Goal: Transaction & Acquisition: Download file/media

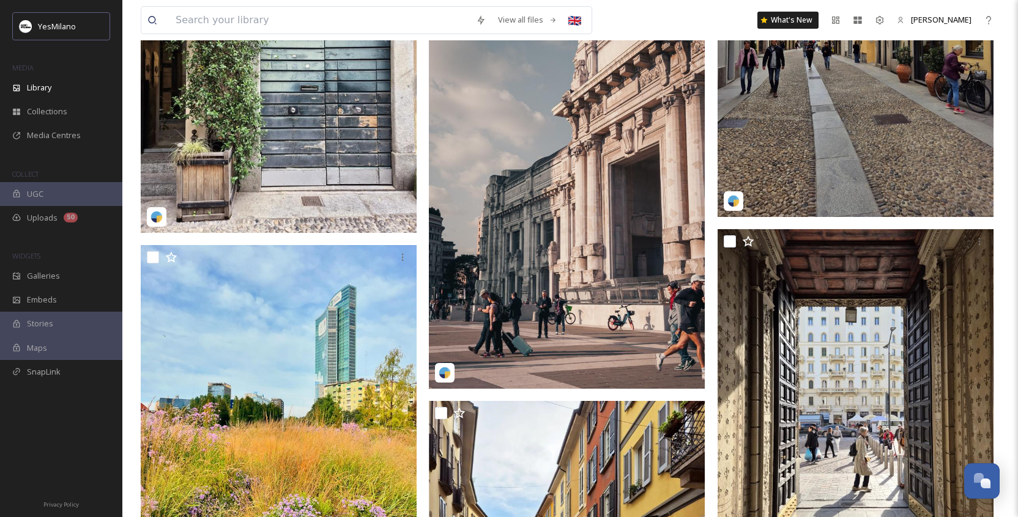
scroll to position [6643, 0]
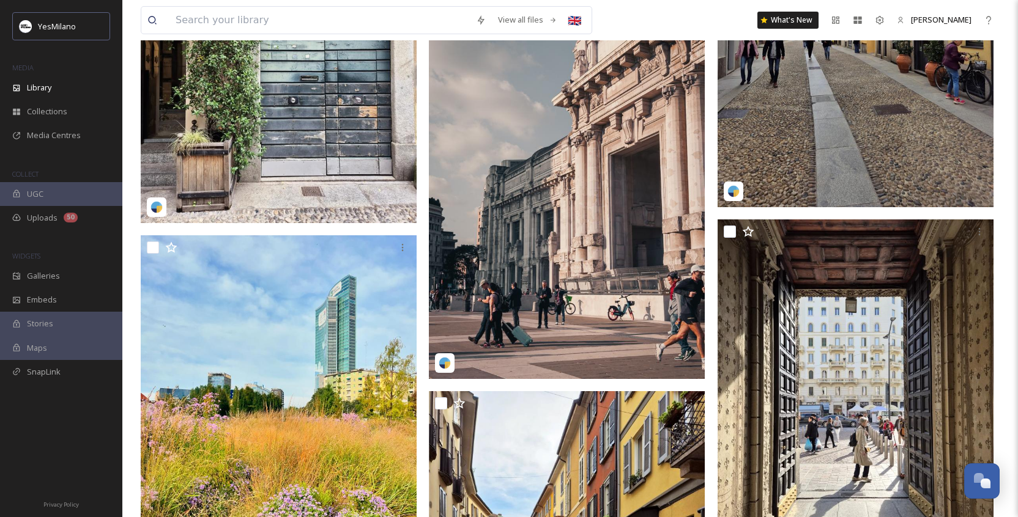
click at [894, 159] on img at bounding box center [855, 24] width 276 height 368
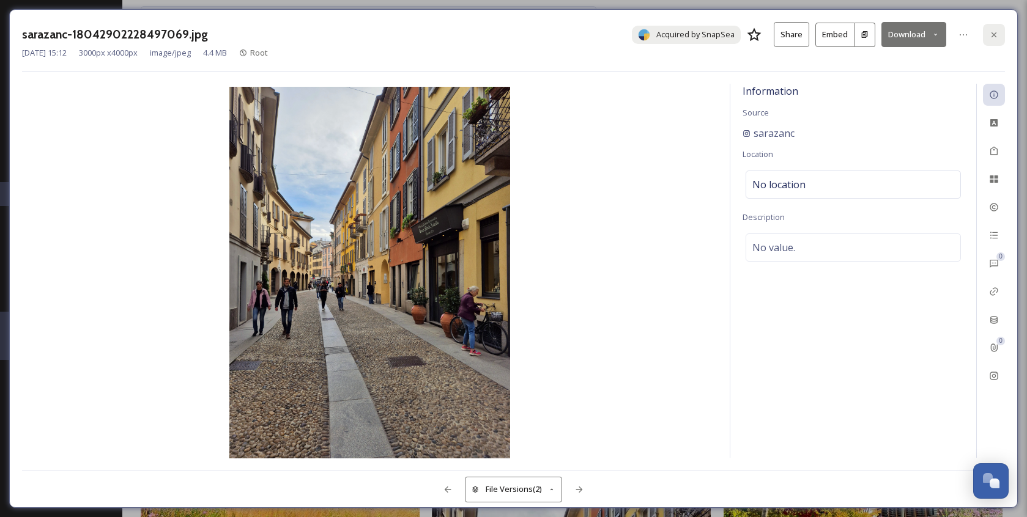
click at [998, 32] on icon at bounding box center [994, 35] width 10 height 10
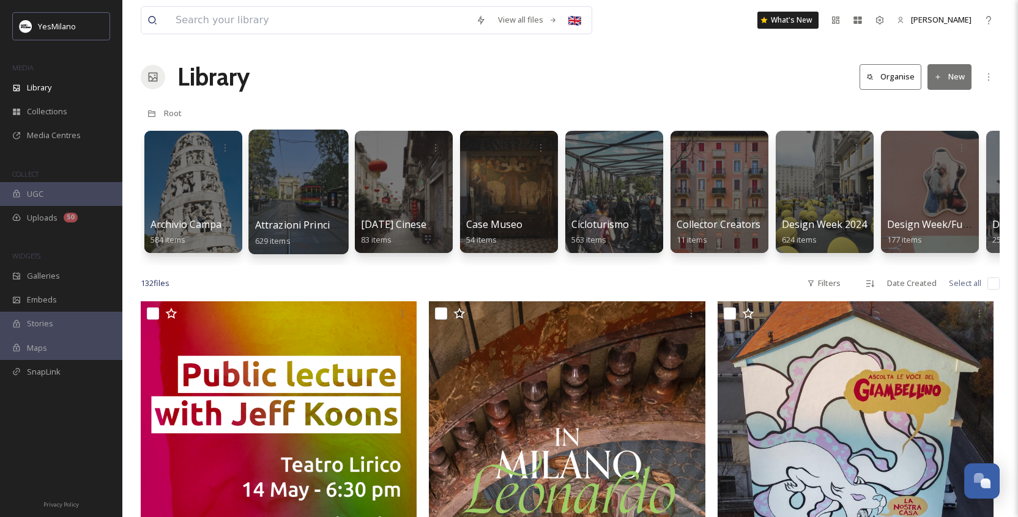
click at [312, 218] on span "Attrazioni Principali - Landmark" at bounding box center [329, 224] width 148 height 13
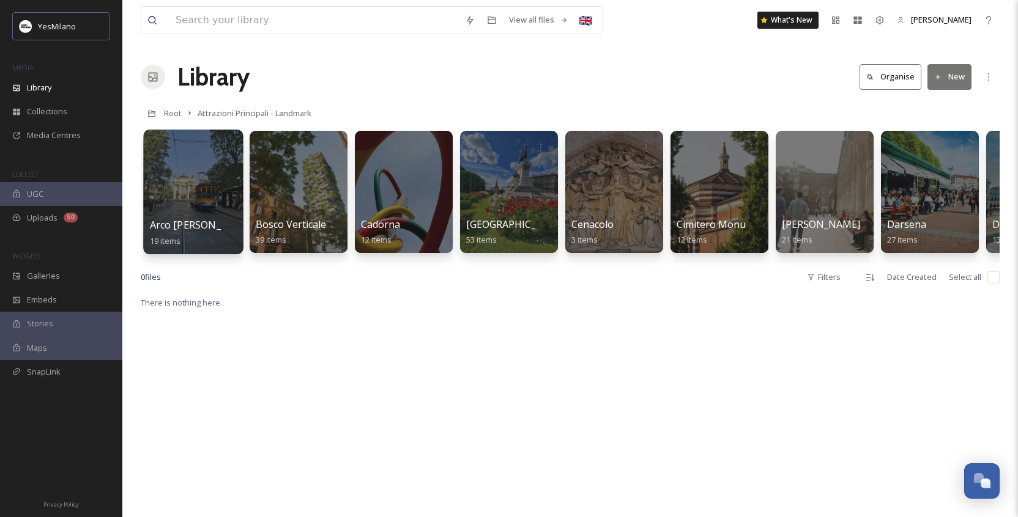
click at [199, 208] on div at bounding box center [193, 192] width 100 height 125
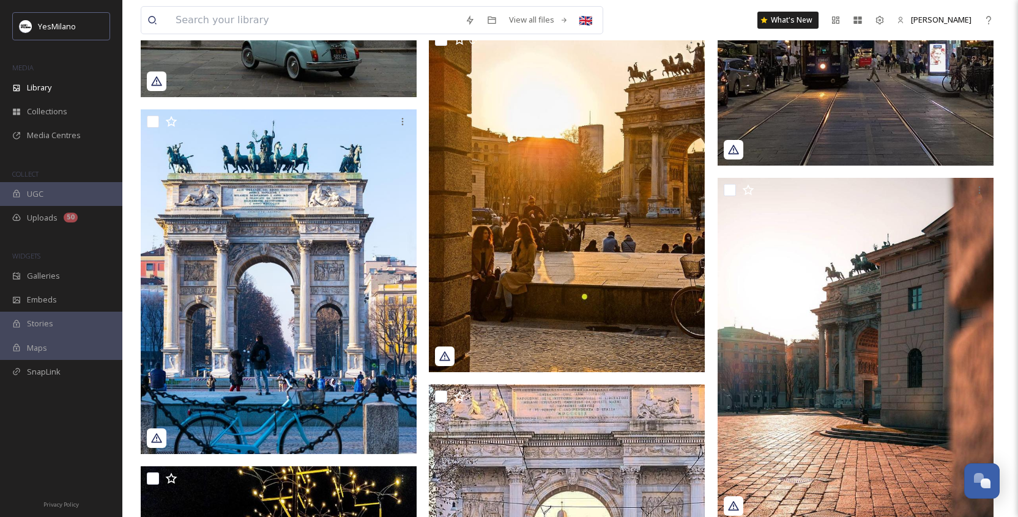
scroll to position [993, 0]
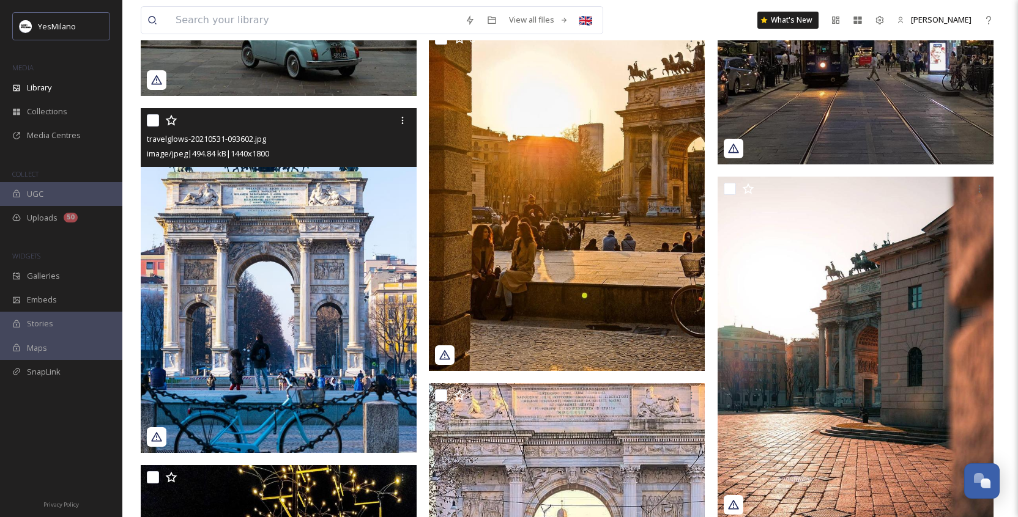
click at [287, 311] on img at bounding box center [279, 280] width 276 height 345
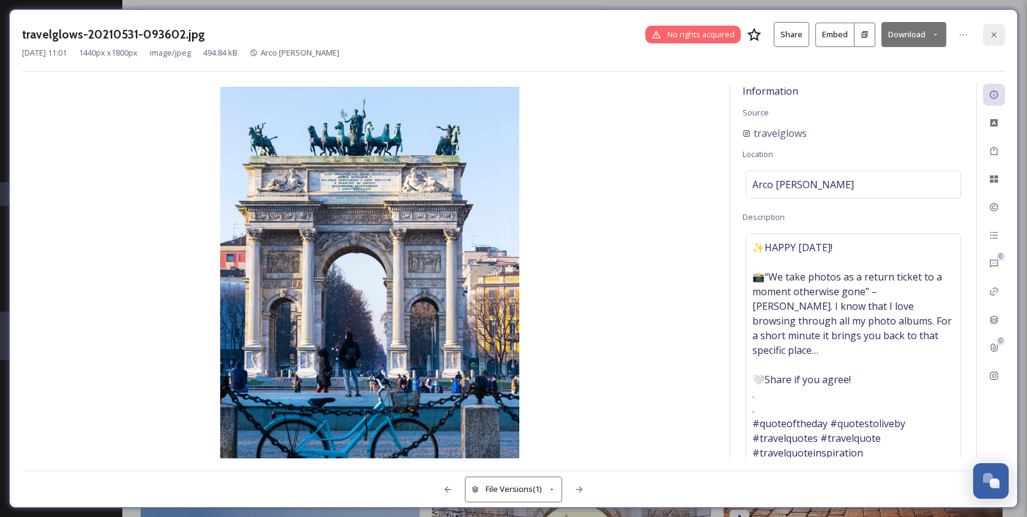
click at [995, 36] on icon at bounding box center [994, 35] width 10 height 10
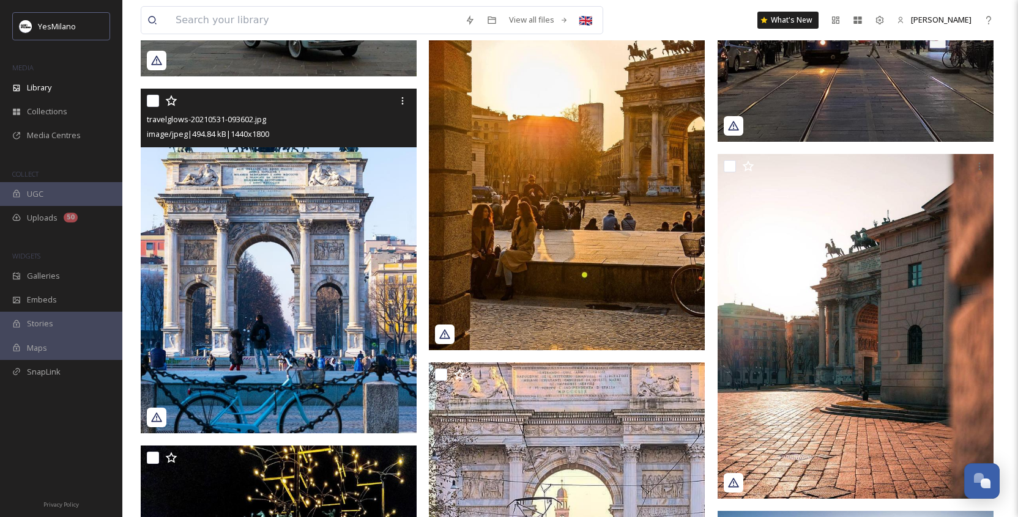
scroll to position [1041, 0]
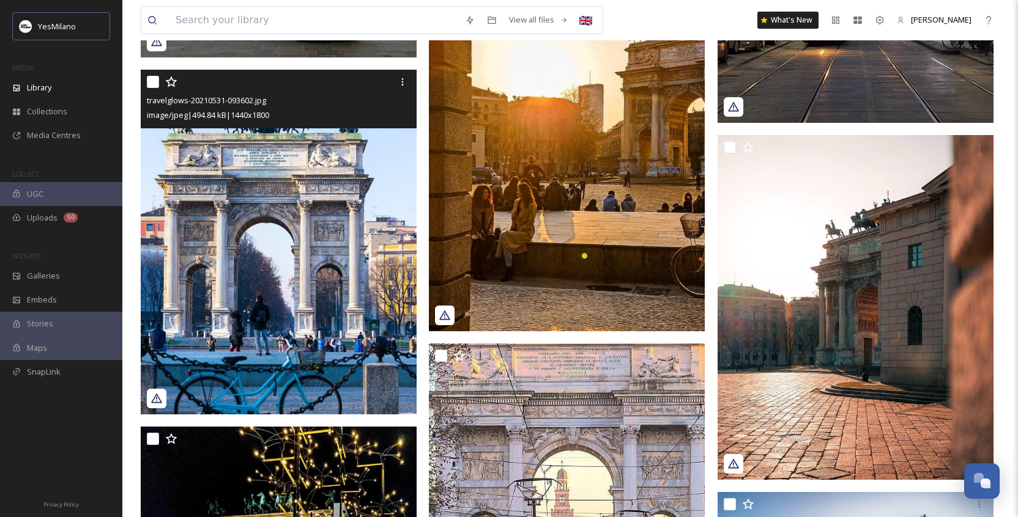
click at [294, 339] on img at bounding box center [279, 242] width 276 height 345
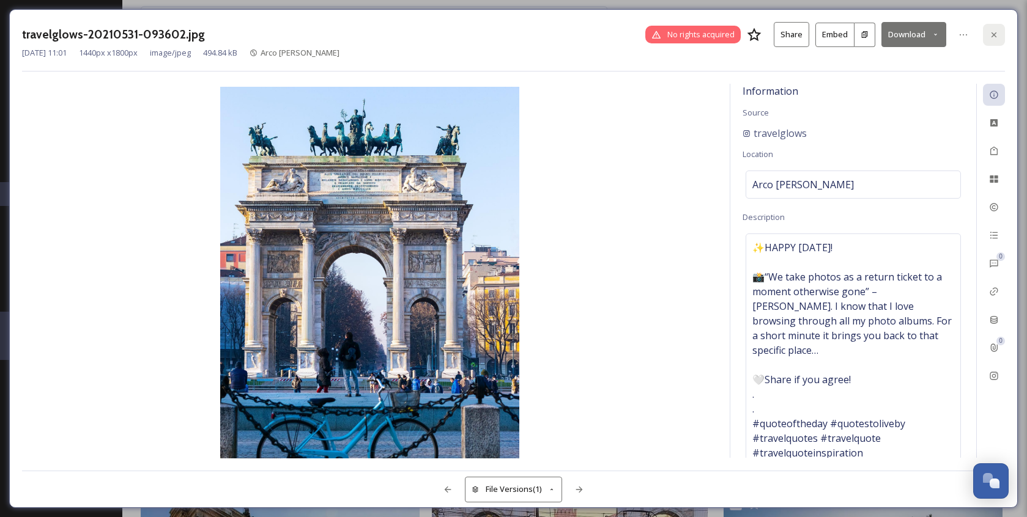
click at [995, 34] on icon at bounding box center [994, 35] width 10 height 10
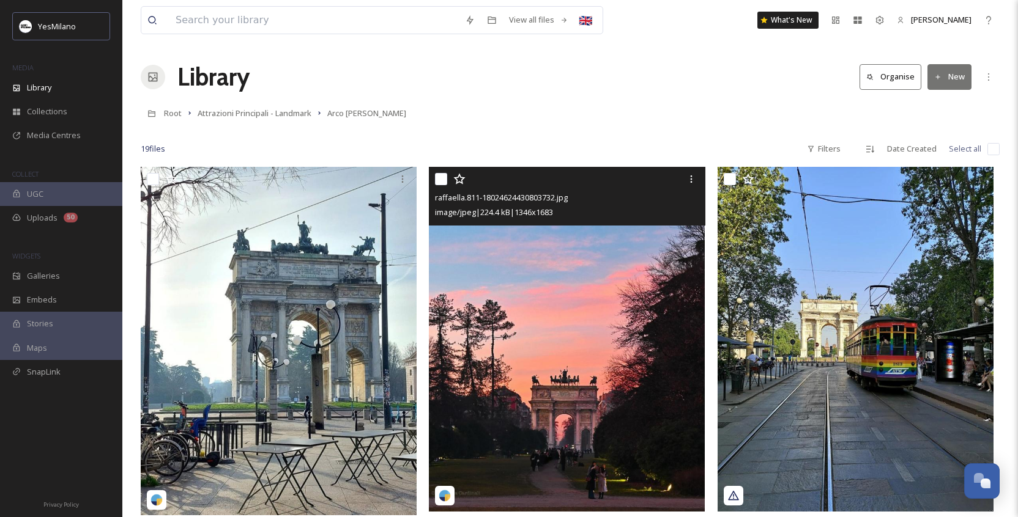
click at [648, 373] on img at bounding box center [567, 339] width 276 height 345
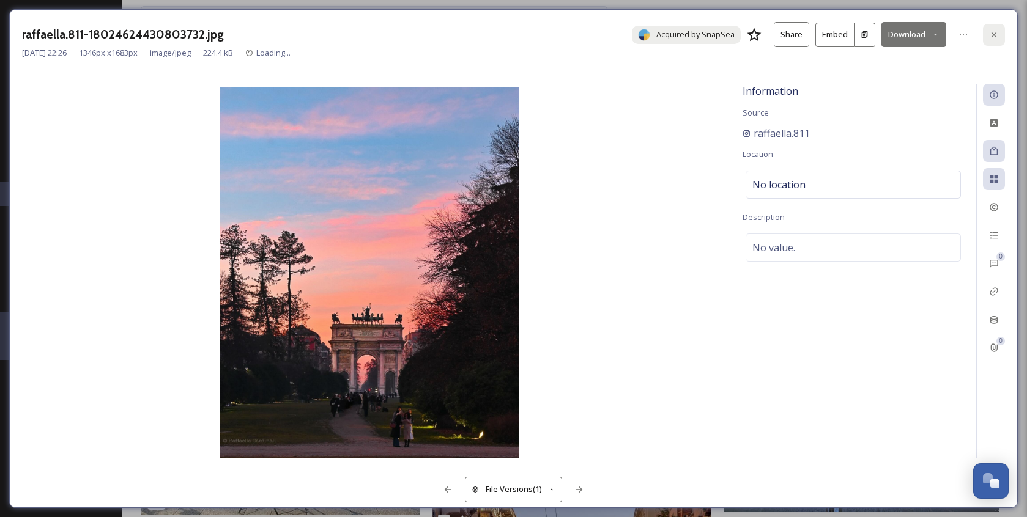
click at [994, 33] on icon at bounding box center [994, 34] width 5 height 5
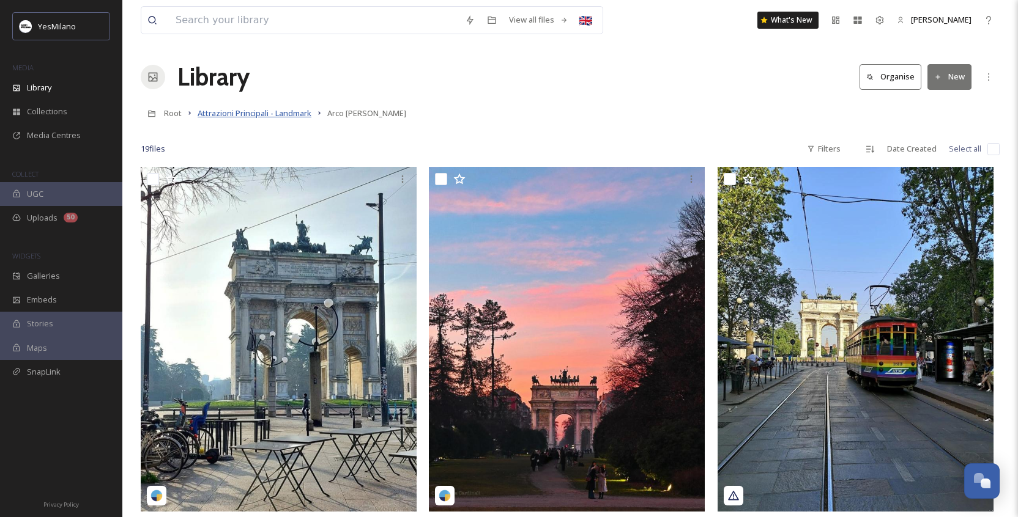
click at [286, 113] on span "Attrazioni Principali - Landmark" at bounding box center [255, 113] width 114 height 11
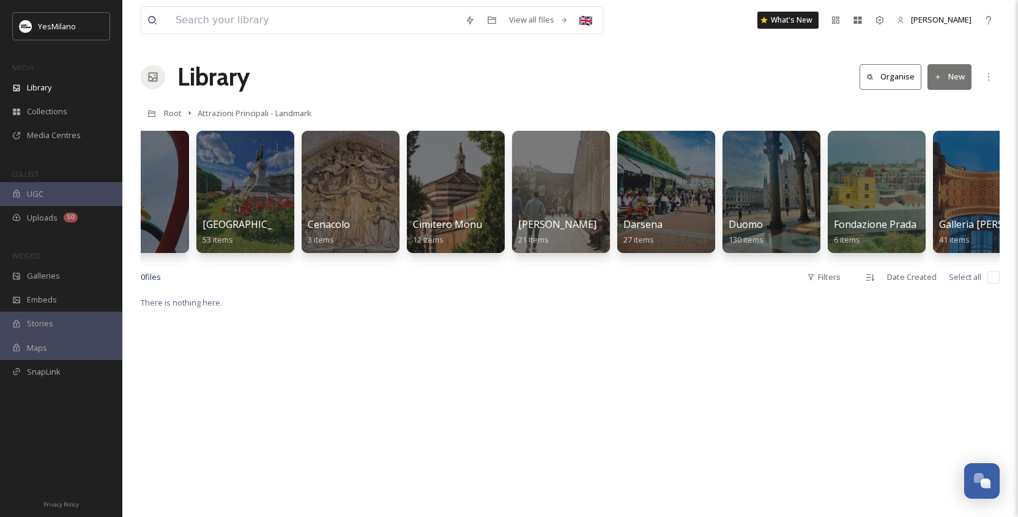
scroll to position [0, 428]
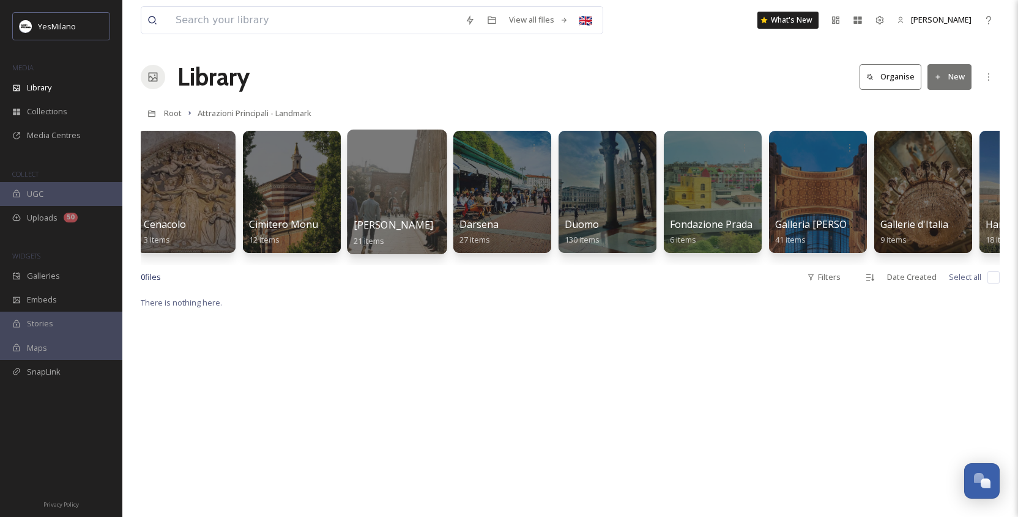
click at [413, 179] on div at bounding box center [397, 192] width 100 height 125
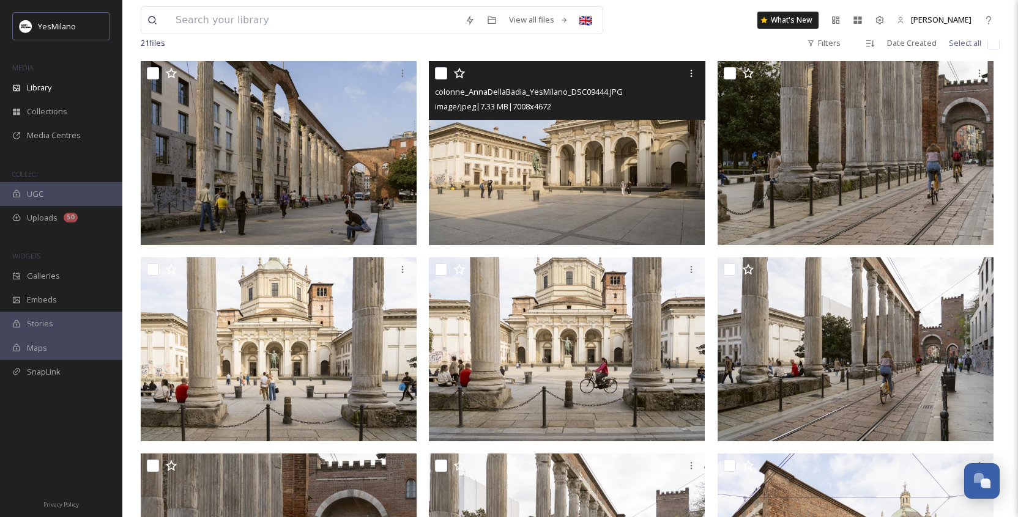
scroll to position [102, 0]
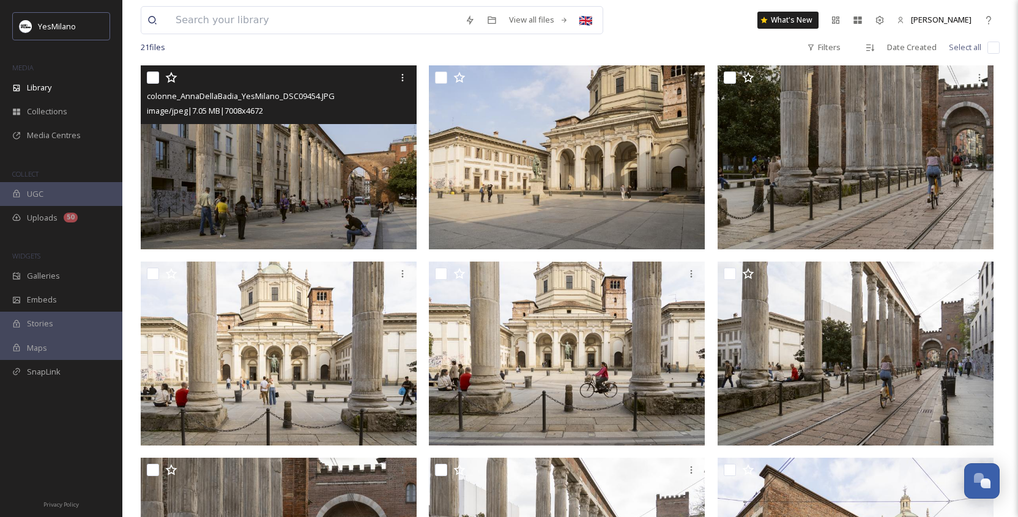
click at [211, 167] on img at bounding box center [279, 157] width 276 height 184
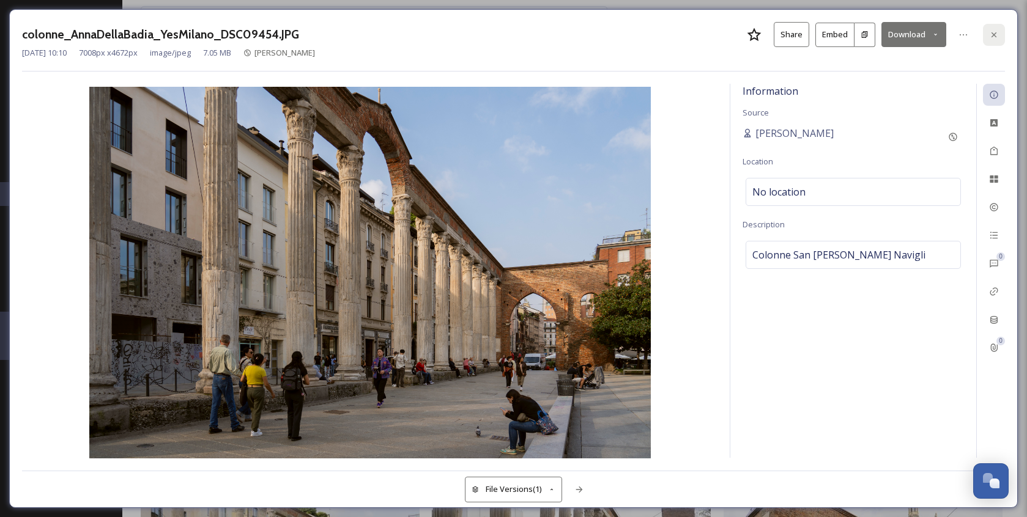
click at [996, 35] on icon at bounding box center [994, 35] width 10 height 10
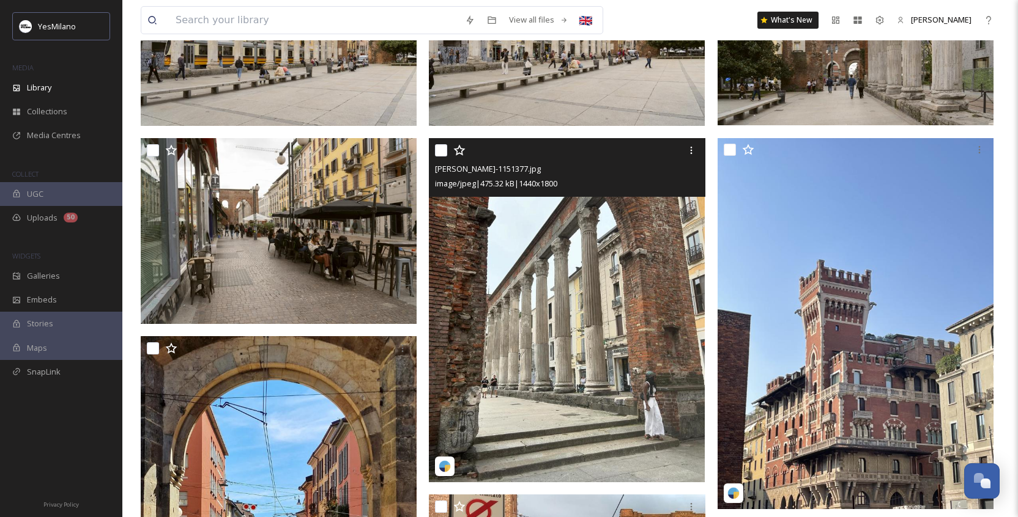
scroll to position [827, 0]
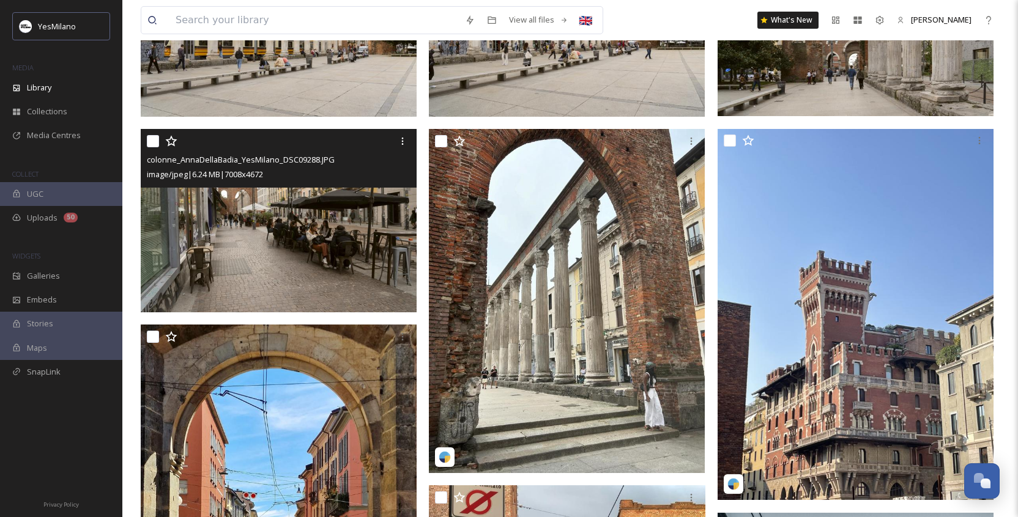
click at [313, 250] on img at bounding box center [279, 220] width 276 height 184
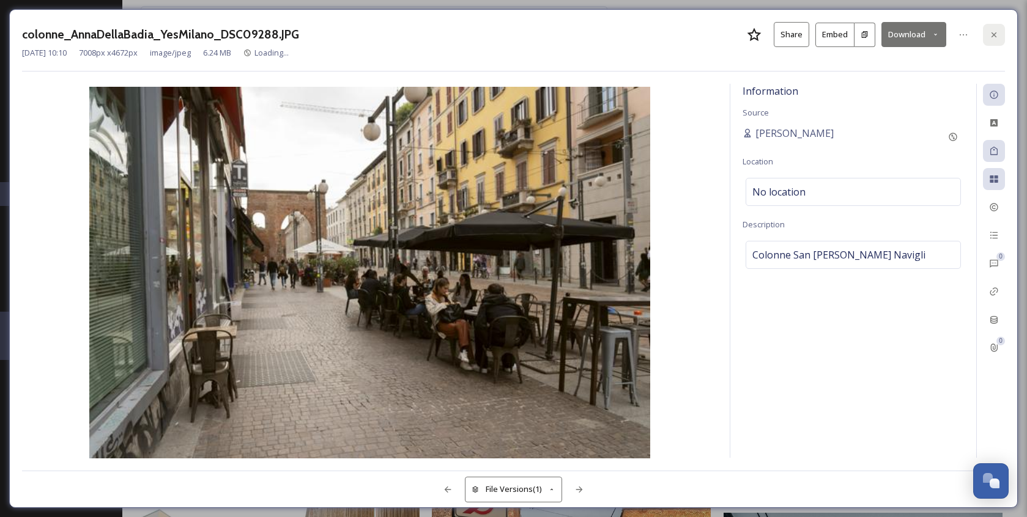
click at [997, 35] on icon at bounding box center [994, 35] width 10 height 10
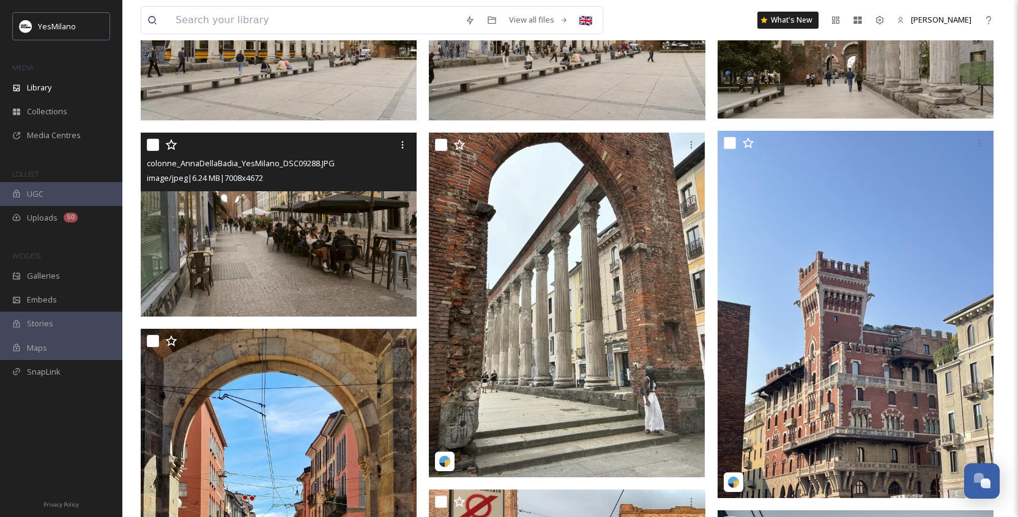
click at [266, 262] on img at bounding box center [279, 225] width 276 height 184
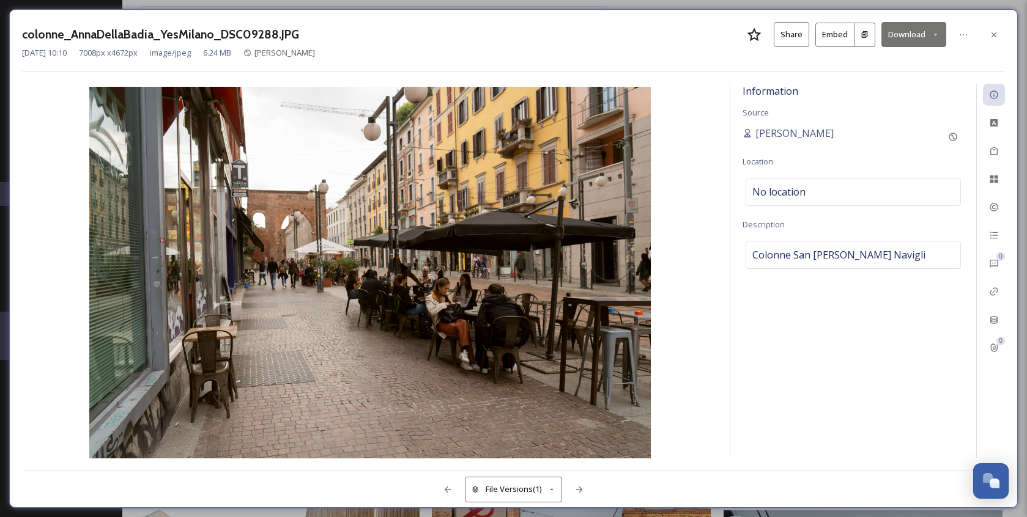
click at [363, 298] on img at bounding box center [369, 274] width 695 height 374
click at [929, 39] on button "Download" at bounding box center [913, 34] width 65 height 25
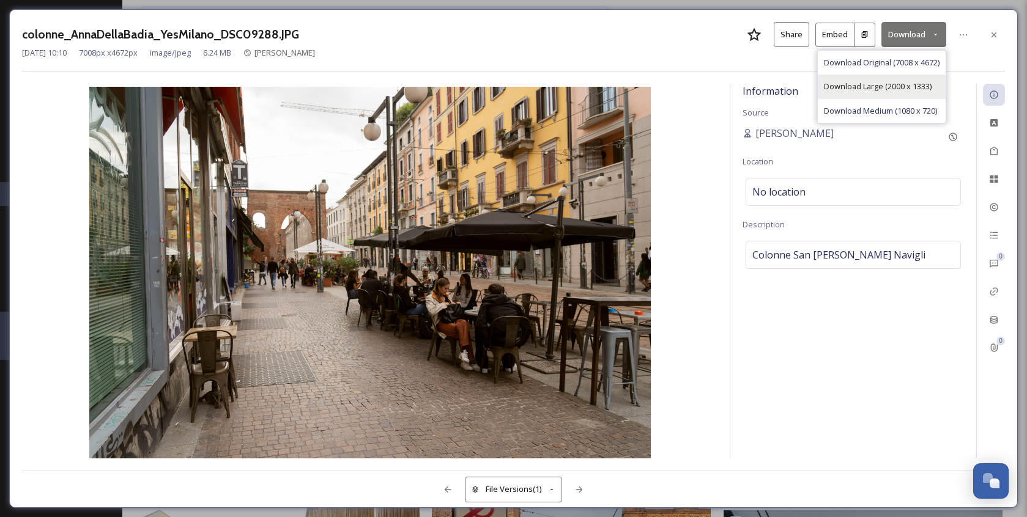
click at [915, 91] on span "Download Large (2000 x 1333)" at bounding box center [878, 87] width 108 height 12
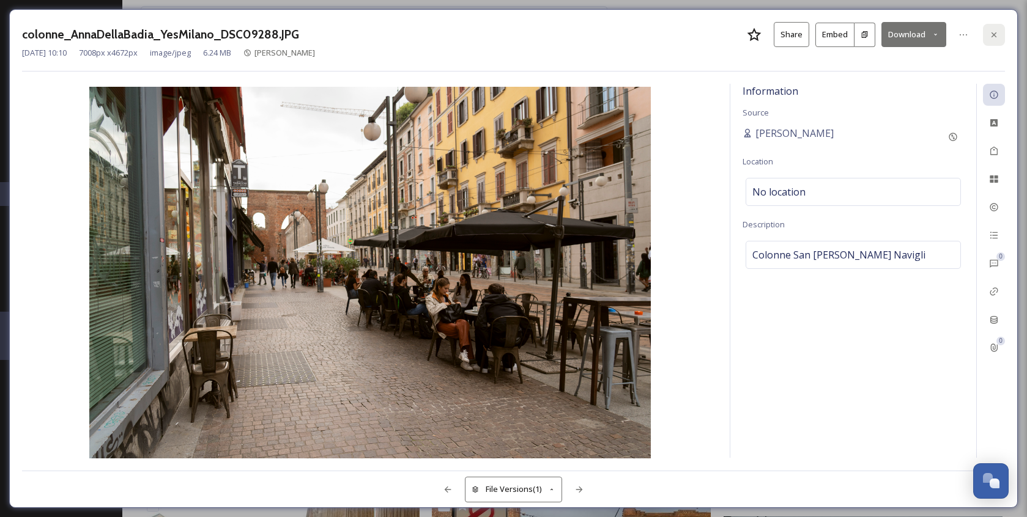
click at [997, 30] on icon at bounding box center [994, 35] width 10 height 10
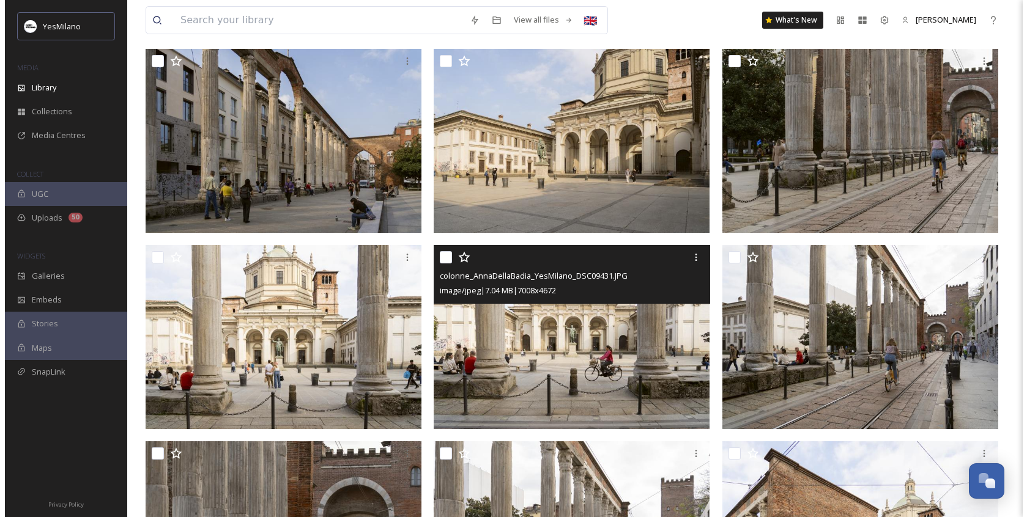
scroll to position [116, 0]
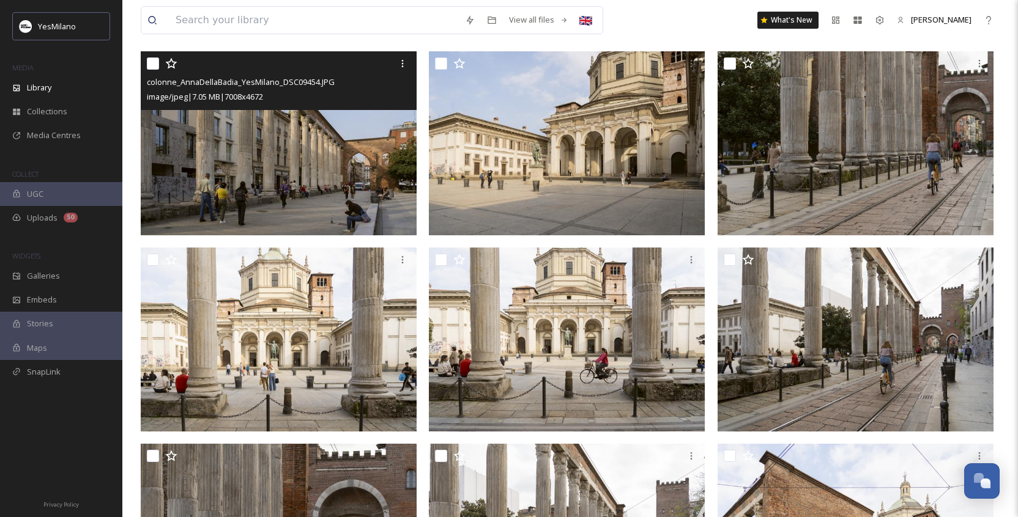
click at [406, 143] on img at bounding box center [279, 143] width 276 height 184
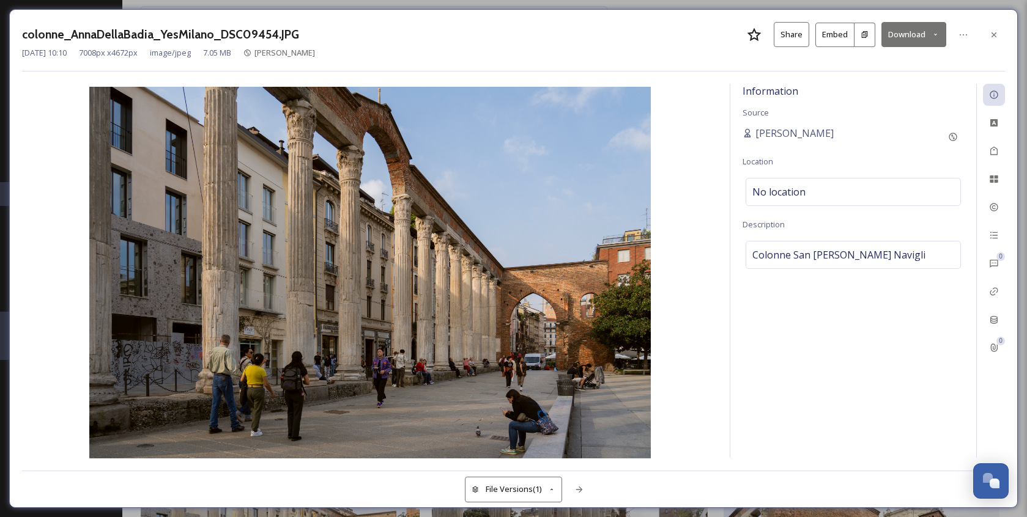
click at [919, 32] on button "Download" at bounding box center [913, 34] width 65 height 25
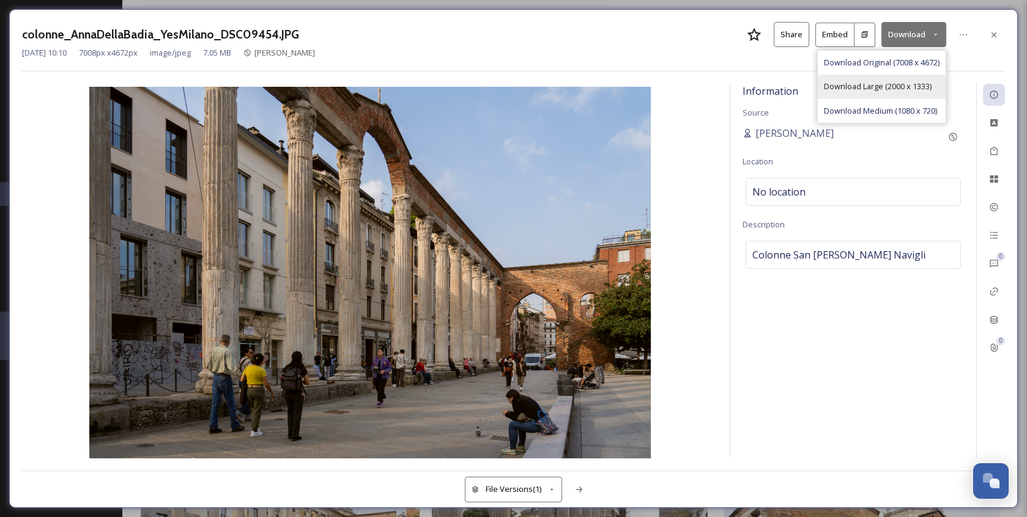
click at [909, 92] on div "Download Large (2000 x 1333)" at bounding box center [882, 87] width 128 height 24
